Goal: Find contact information

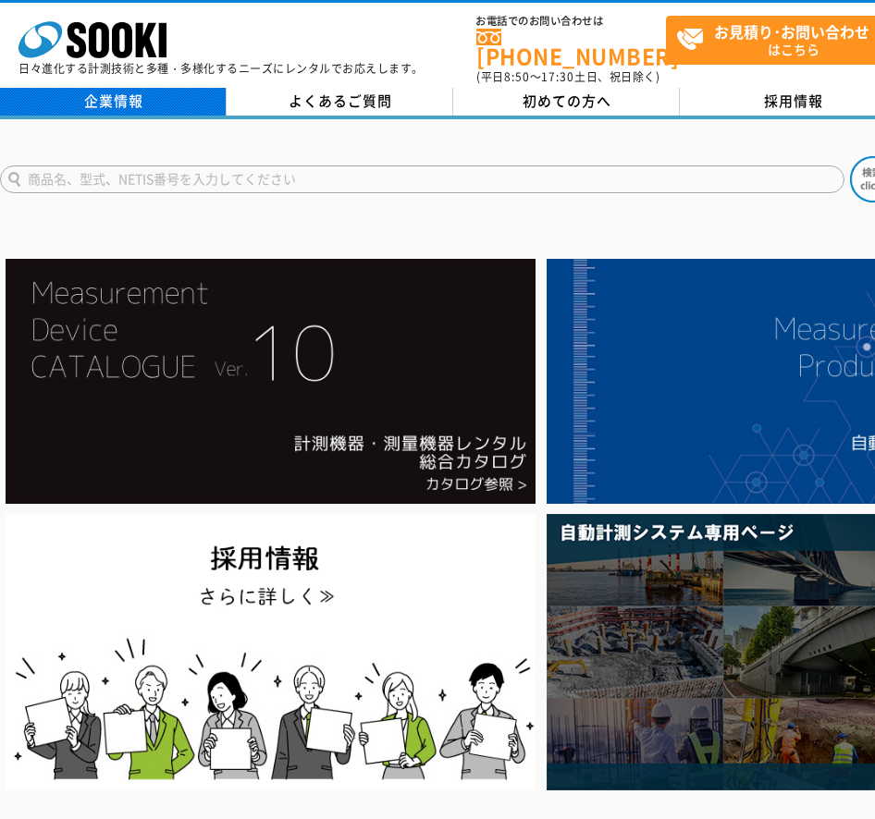
click at [109, 92] on link "企業情報" at bounding box center [113, 102] width 227 height 28
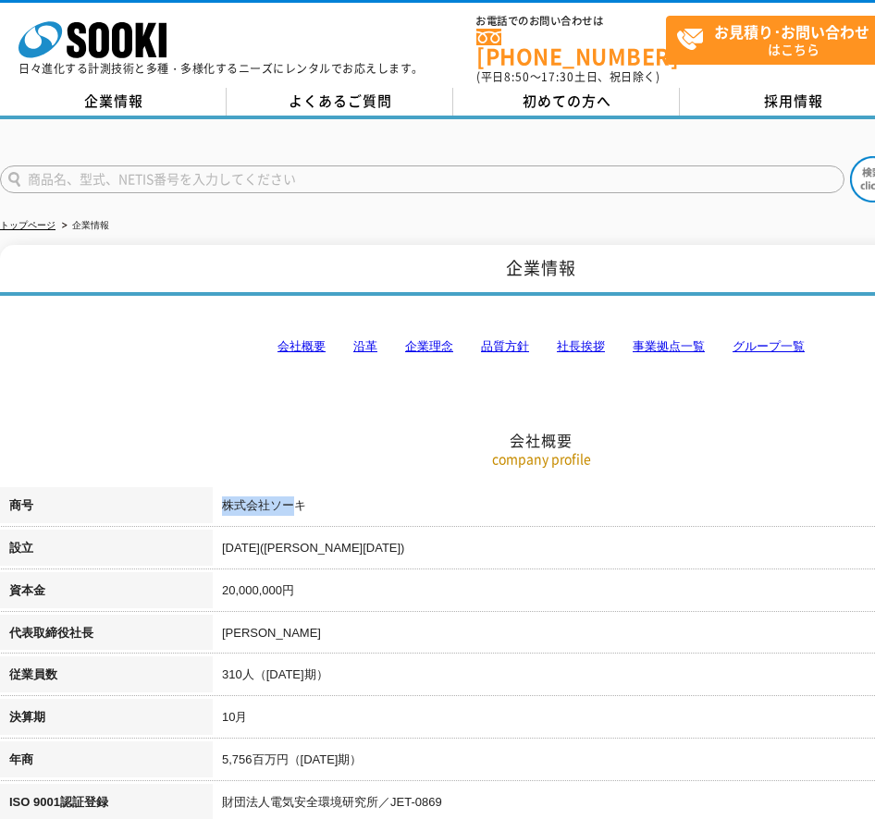
drag, startPoint x: 223, startPoint y: 499, endPoint x: 291, endPoint y: 493, distance: 68.7
click at [291, 493] on td "株式会社ソーキ" at bounding box center [647, 508] width 869 height 43
click at [292, 493] on td "株式会社ソーキ" at bounding box center [647, 508] width 869 height 43
drag, startPoint x: 226, startPoint y: 493, endPoint x: 340, endPoint y: 489, distance: 114.7
click at [340, 489] on td "株式会社ソーキ" at bounding box center [647, 508] width 869 height 43
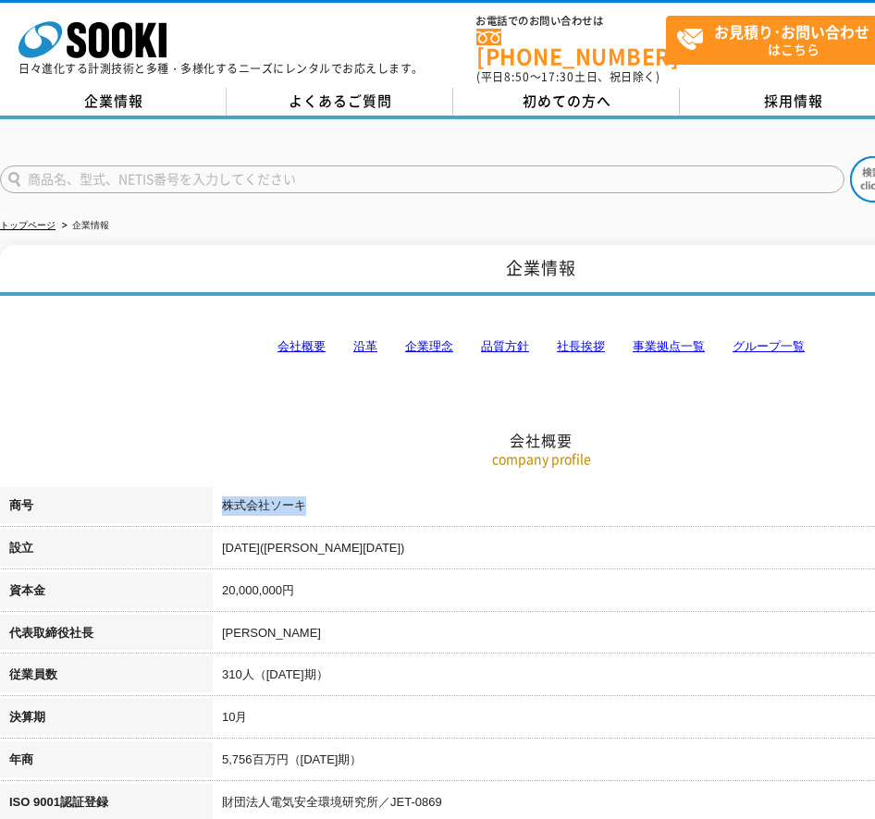
copy td "株式会社ソーキ"
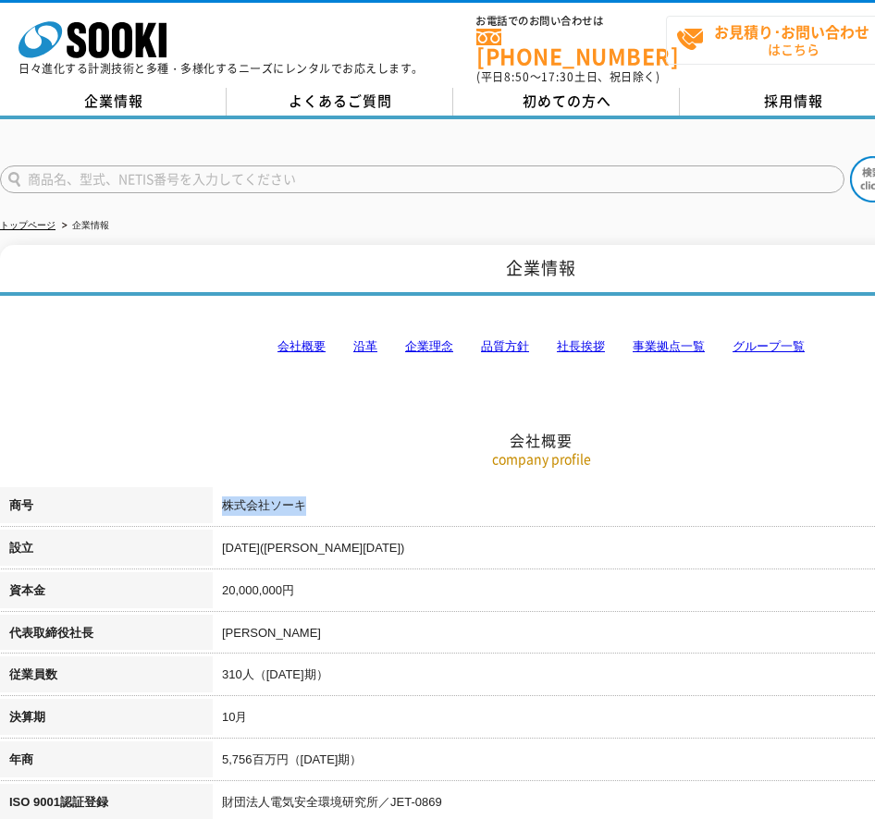
click at [781, 41] on span "お見積り･お問い合わせ はこちら" at bounding box center [781, 40] width 211 height 46
